Goal: Navigation & Orientation: Understand site structure

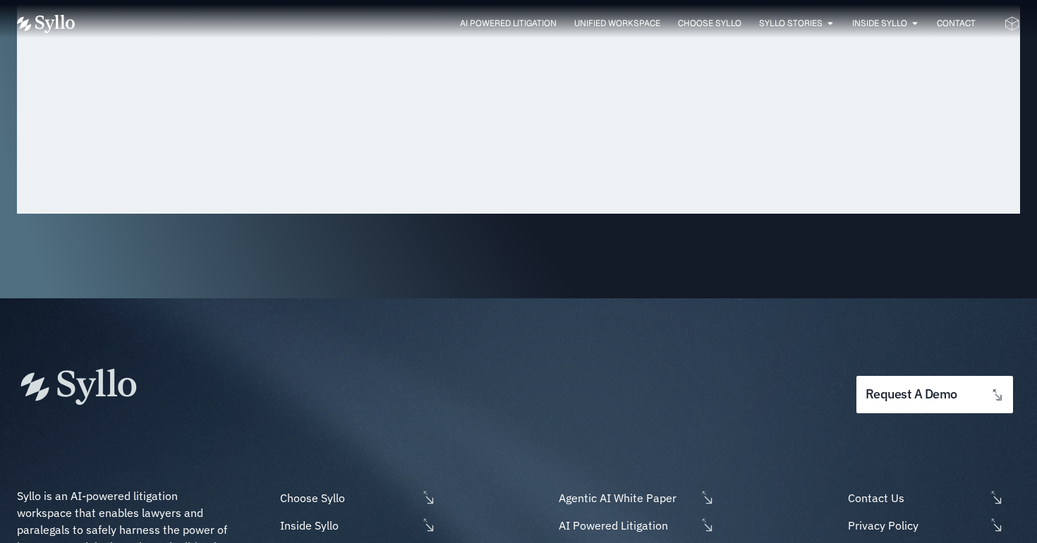
scroll to position [4699, 0]
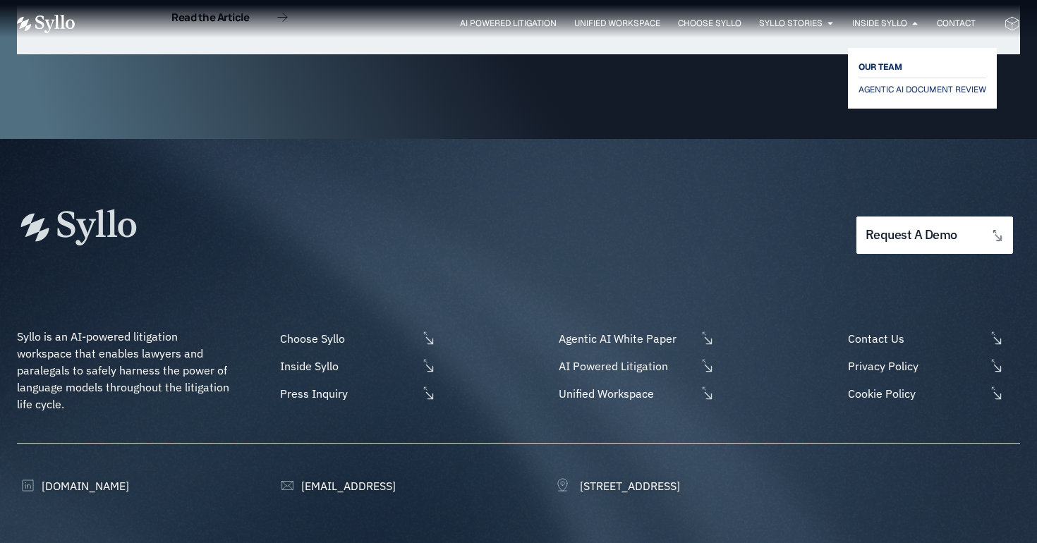
click at [878, 61] on span "OUR TEAM" at bounding box center [881, 67] width 44 height 17
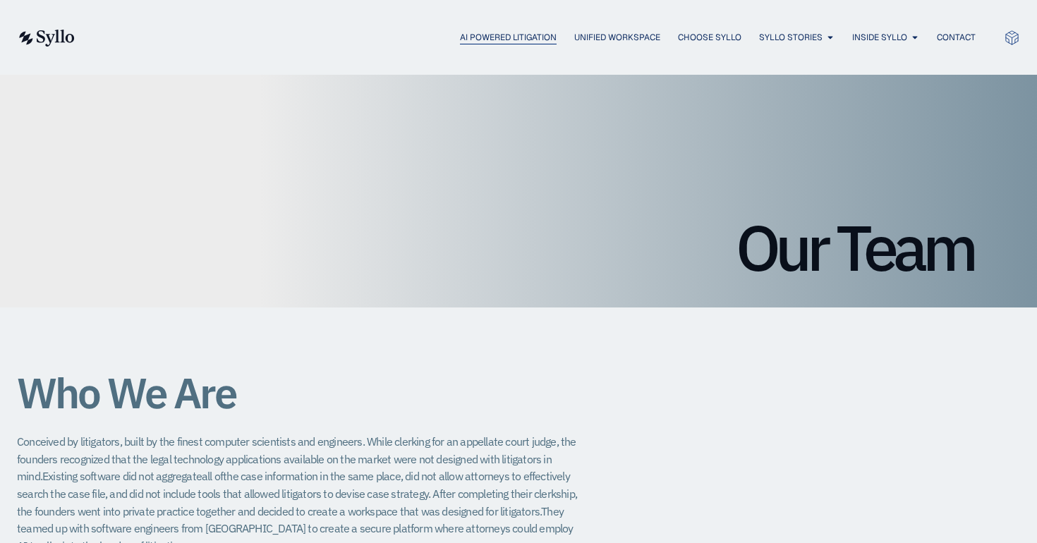
click at [460, 33] on span "AI Powered Litigation" at bounding box center [508, 37] width 97 height 13
